Goal: Information Seeking & Learning: Learn about a topic

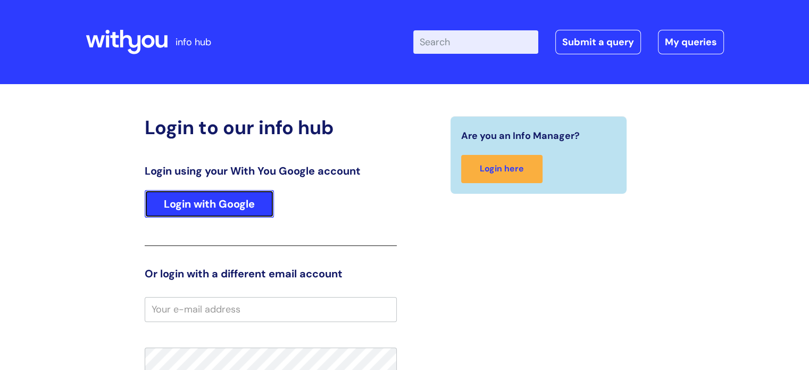
click at [224, 201] on link "Login with Google" at bounding box center [209, 204] width 129 height 28
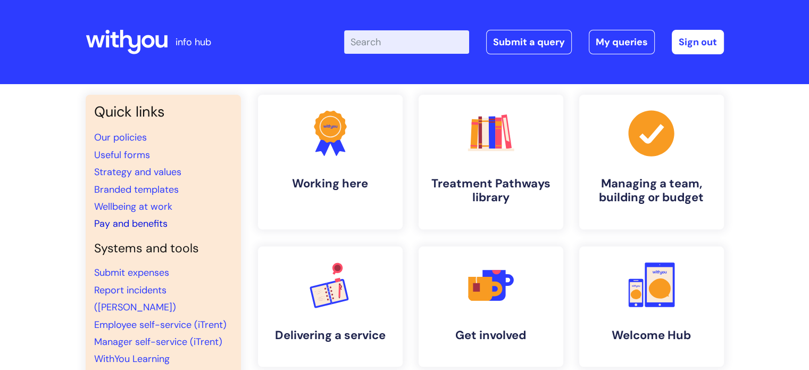
click at [140, 225] on link "Pay and benefits" at bounding box center [130, 223] width 73 height 13
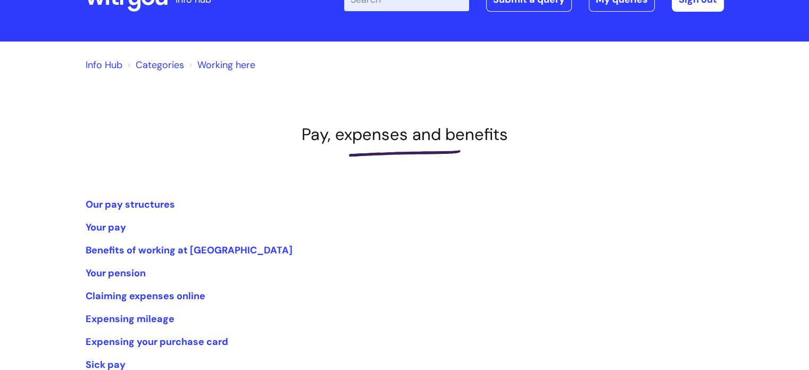
scroll to position [106, 0]
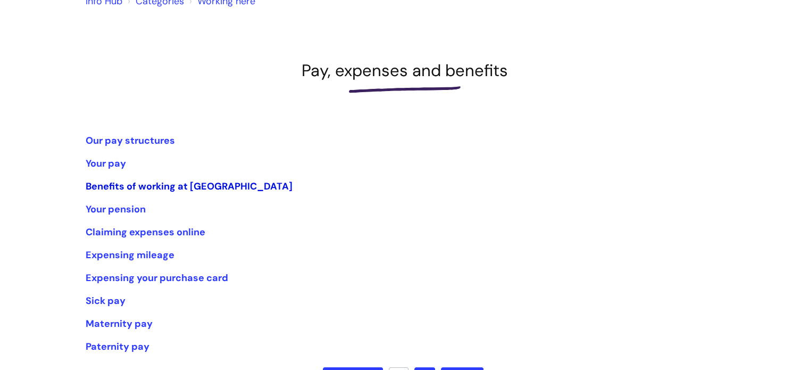
click at [193, 190] on link "Benefits of working at WithYou" at bounding box center [189, 186] width 207 height 13
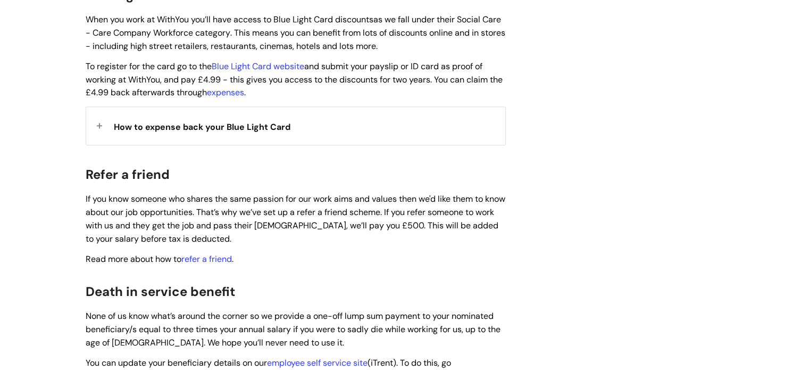
scroll to position [1276, 0]
